Goal: Find specific page/section: Find specific page/section

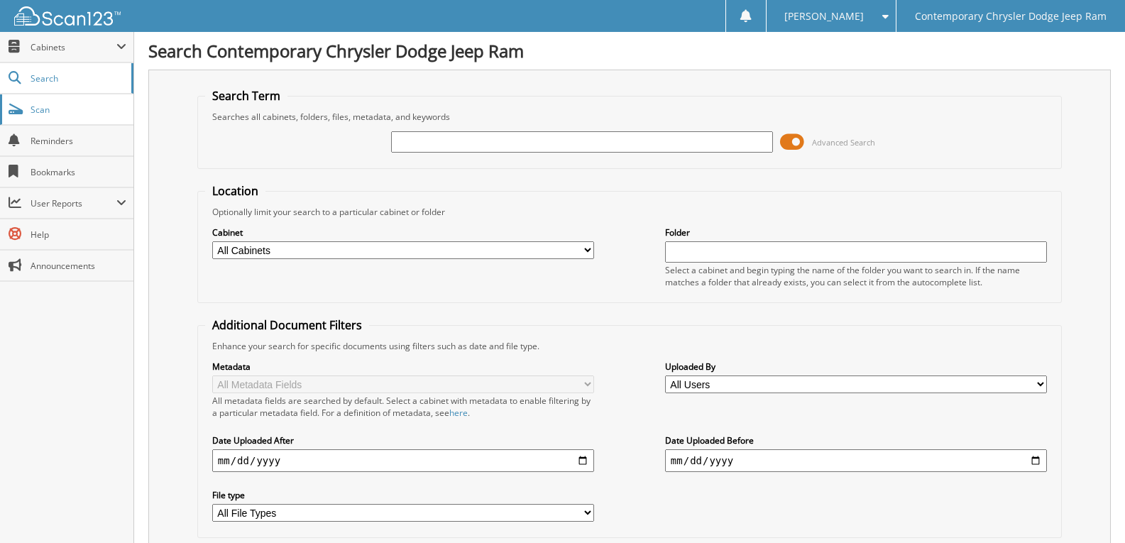
click at [58, 106] on span "Scan" at bounding box center [79, 110] width 96 height 12
type input "s352-1"
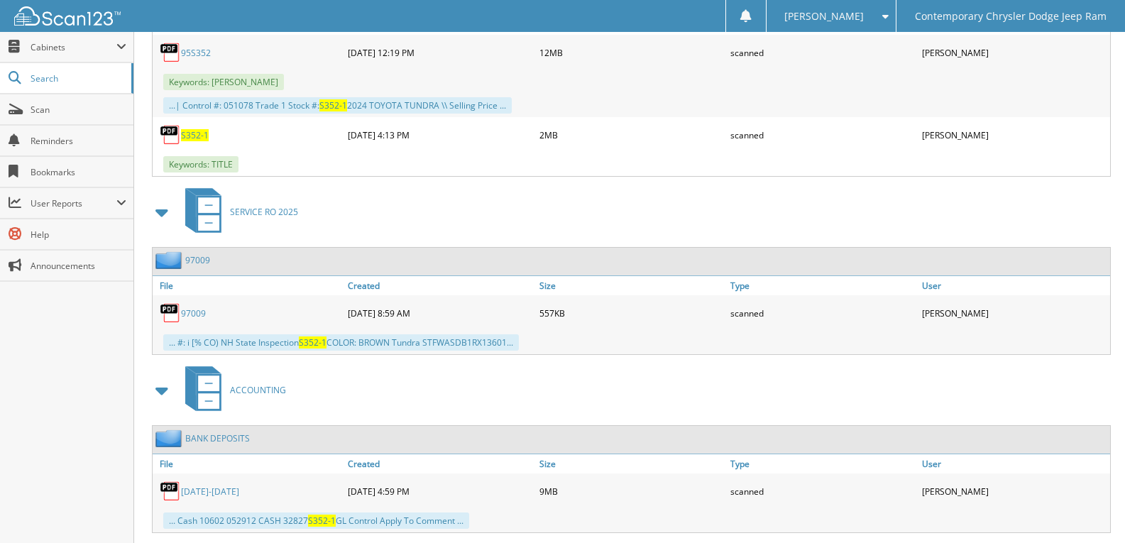
scroll to position [710, 0]
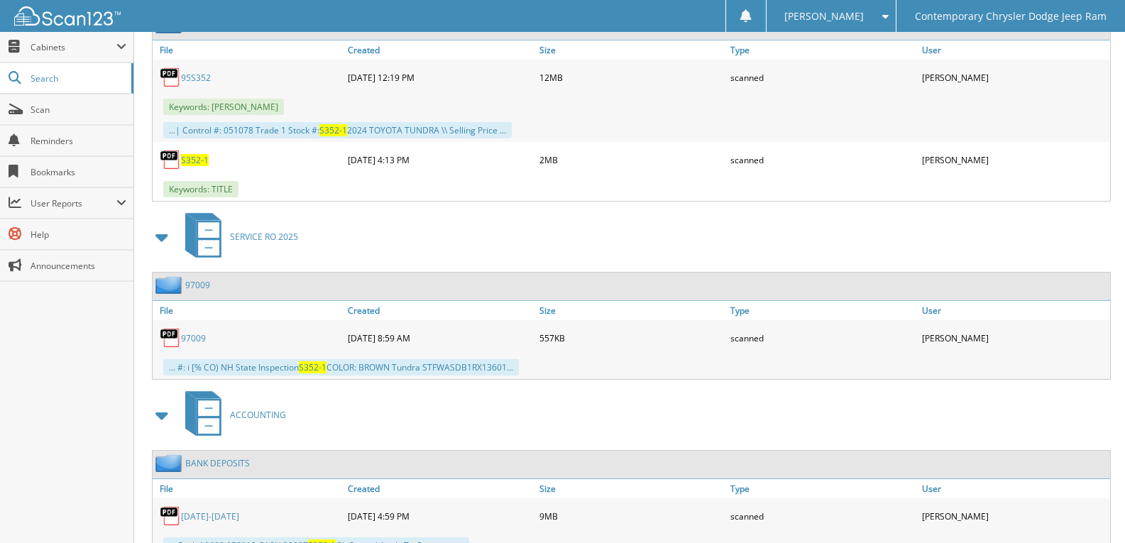
click at [185, 163] on span "S352-1" at bounding box center [195, 160] width 28 height 12
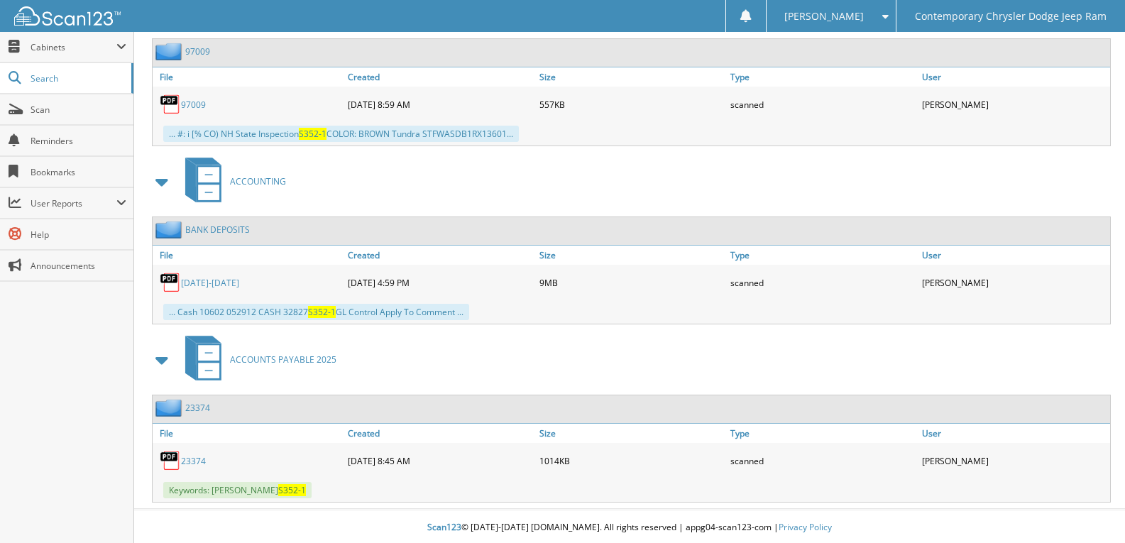
scroll to position [946, 0]
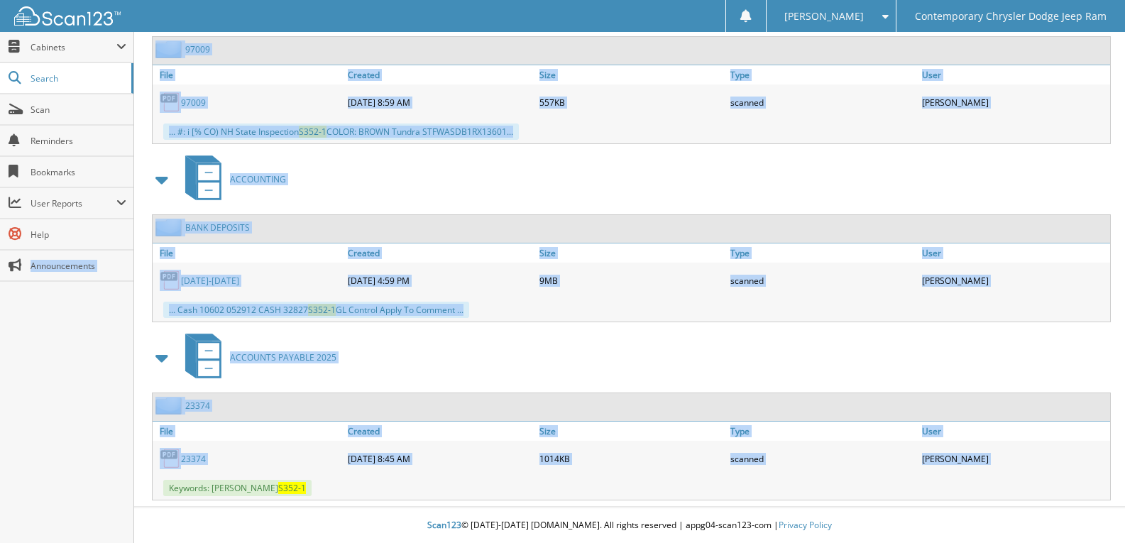
click at [292, 336] on link "ACCOUNTS PAYABLE 2025" at bounding box center [257, 357] width 160 height 56
